Goal: Obtain resource: Download file/media

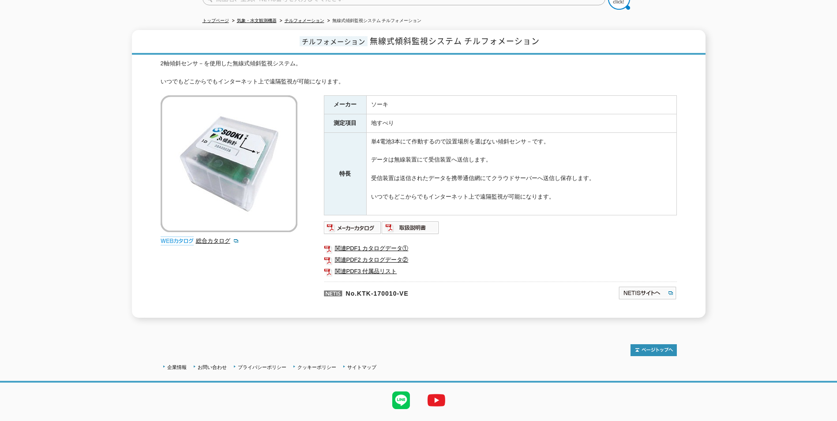
scroll to position [104, 0]
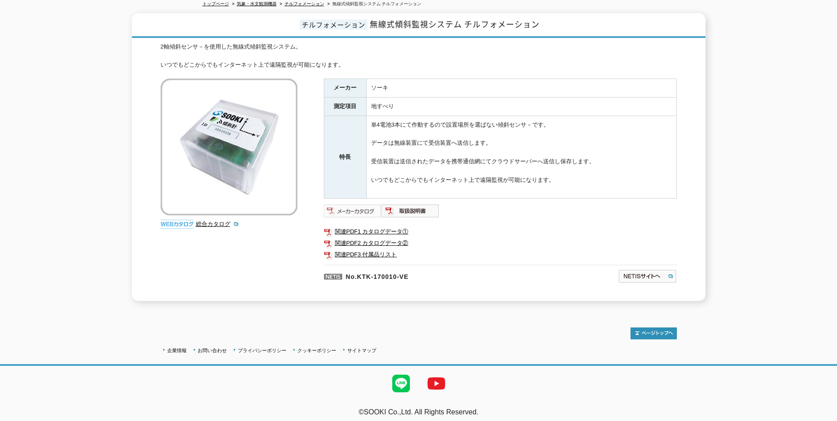
click at [357, 207] on img at bounding box center [353, 211] width 58 height 14
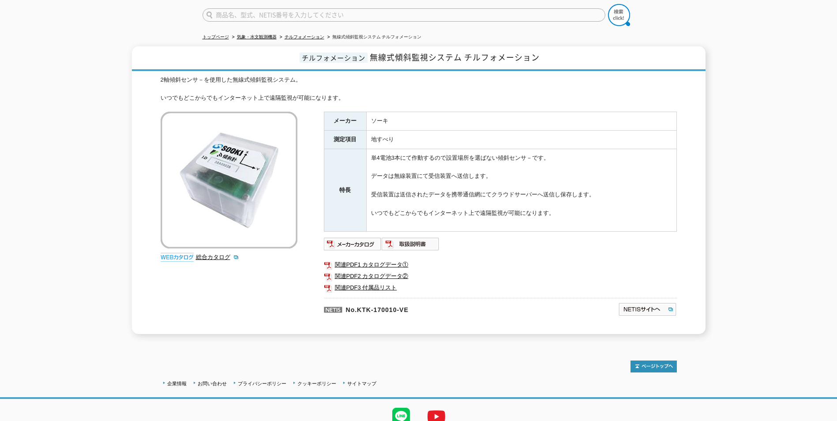
scroll to position [104, 0]
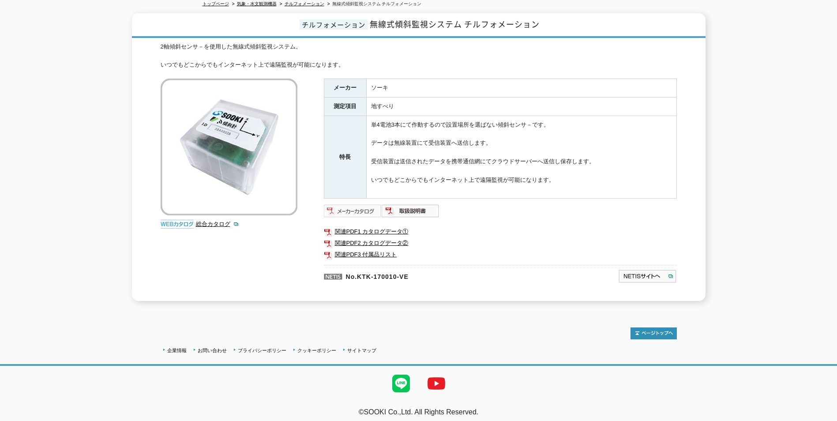
click at [352, 205] on img at bounding box center [353, 211] width 58 height 14
click at [363, 226] on link "関連PDF1 カタログデータ①" at bounding box center [500, 231] width 353 height 11
click at [373, 237] on link "関連PDF2 カタログデータ②" at bounding box center [500, 242] width 353 height 11
click at [370, 249] on link "関連PDF3 付属品リスト" at bounding box center [500, 254] width 353 height 11
click at [345, 207] on img at bounding box center [353, 211] width 58 height 14
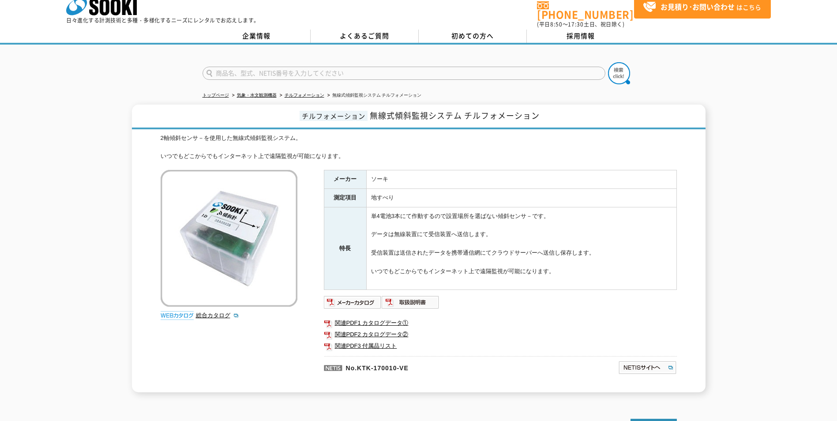
scroll to position [0, 0]
